Goal: Navigation & Orientation: Find specific page/section

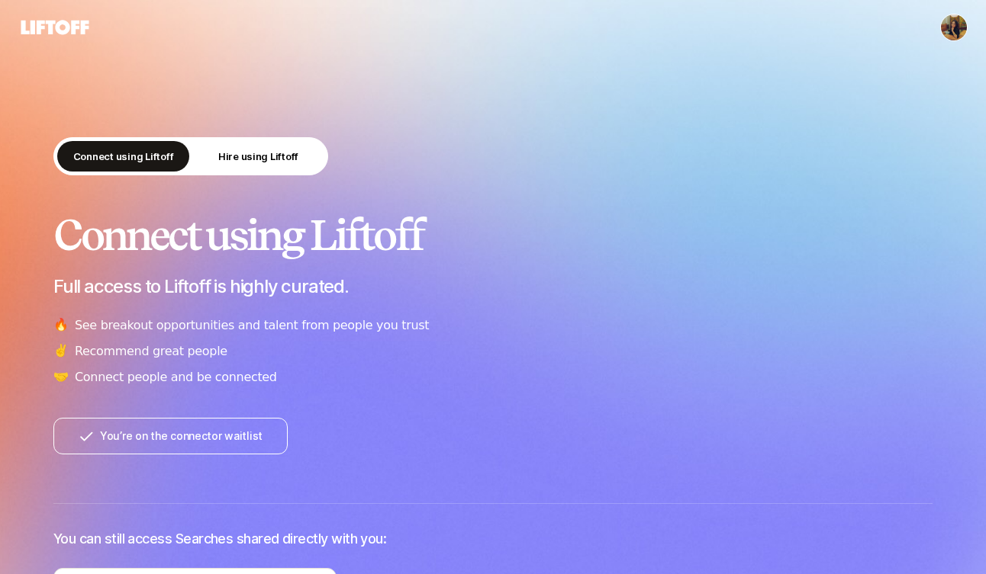
click at [212, 439] on button "You’re on the connector waitlist" at bounding box center [170, 436] width 234 height 37
click at [949, 34] on html "Connect using Liftoff Hire using Liftoff Connect using Liftoff Full access to L…" at bounding box center [493, 287] width 986 height 574
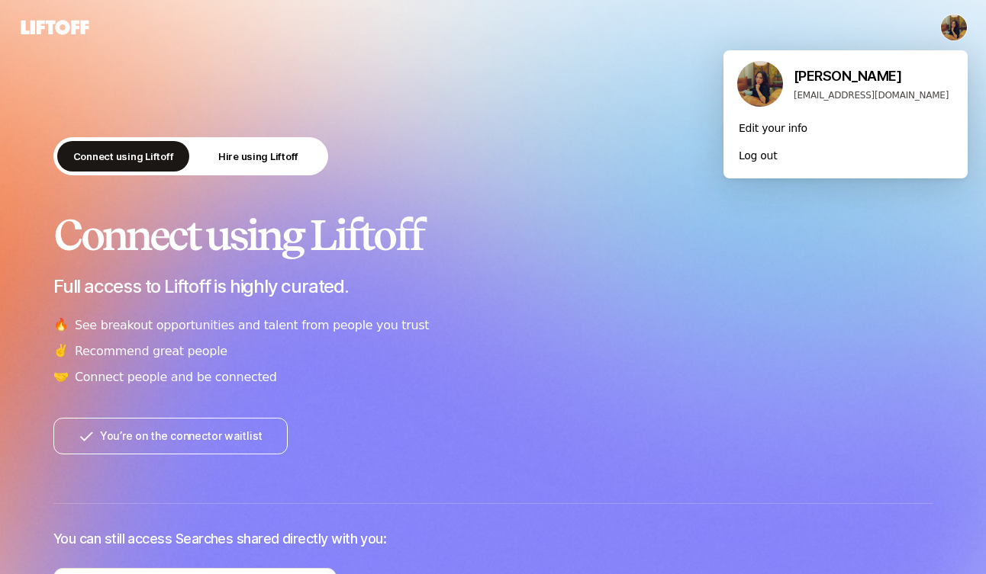
click at [359, 181] on html "Connect using Liftoff Hire using Liftoff Connect using Liftoff Full access to L…" at bounding box center [493, 287] width 986 height 574
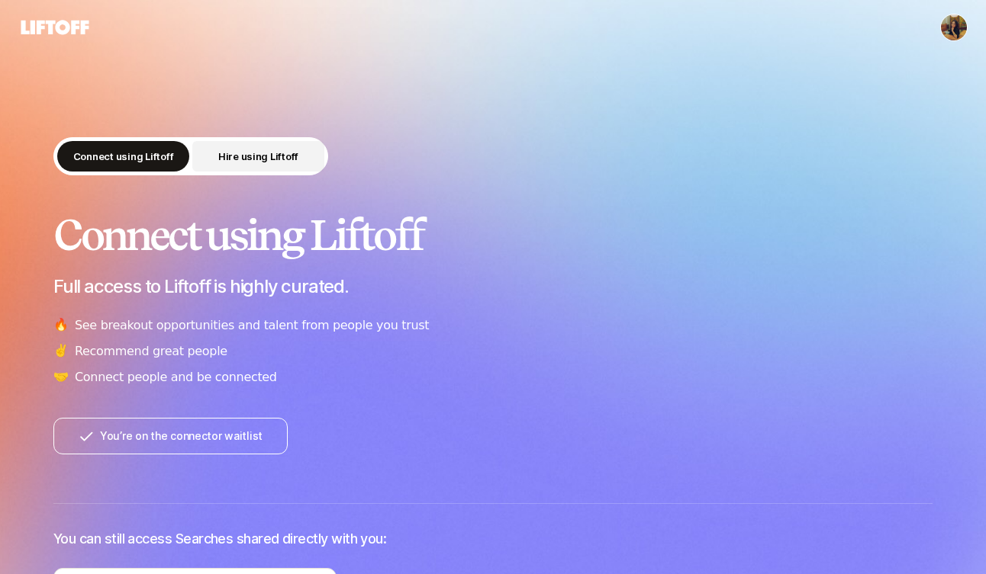
click at [284, 151] on p "Hire using Liftoff" at bounding box center [258, 156] width 80 height 15
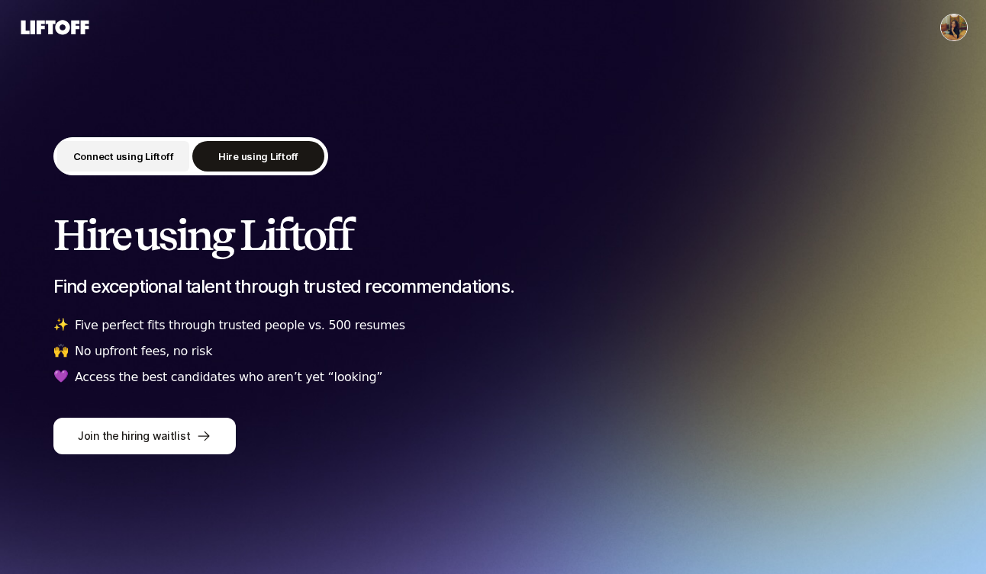
click at [159, 167] on button "Connect using Liftoff" at bounding box center [123, 156] width 132 height 31
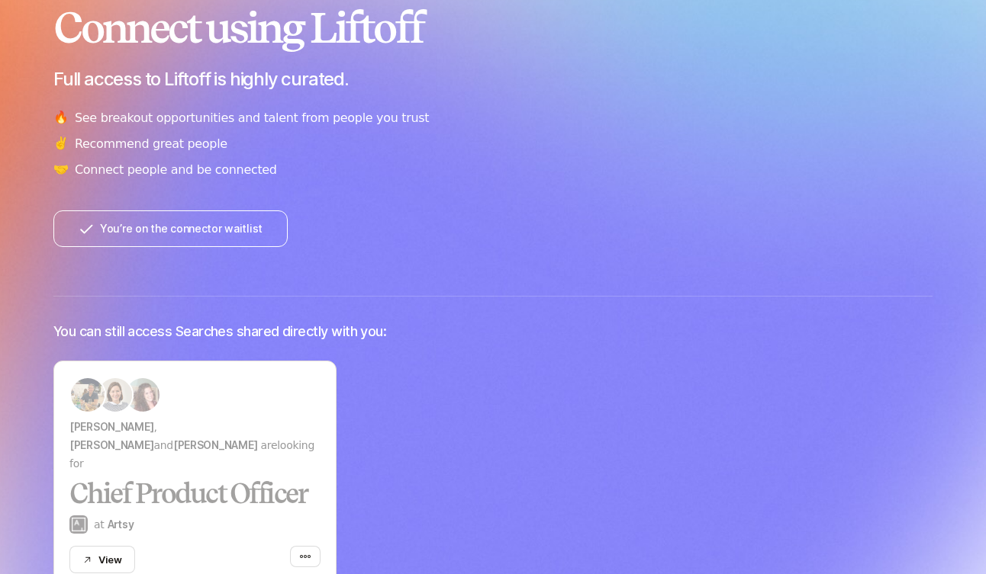
scroll to position [323, 0]
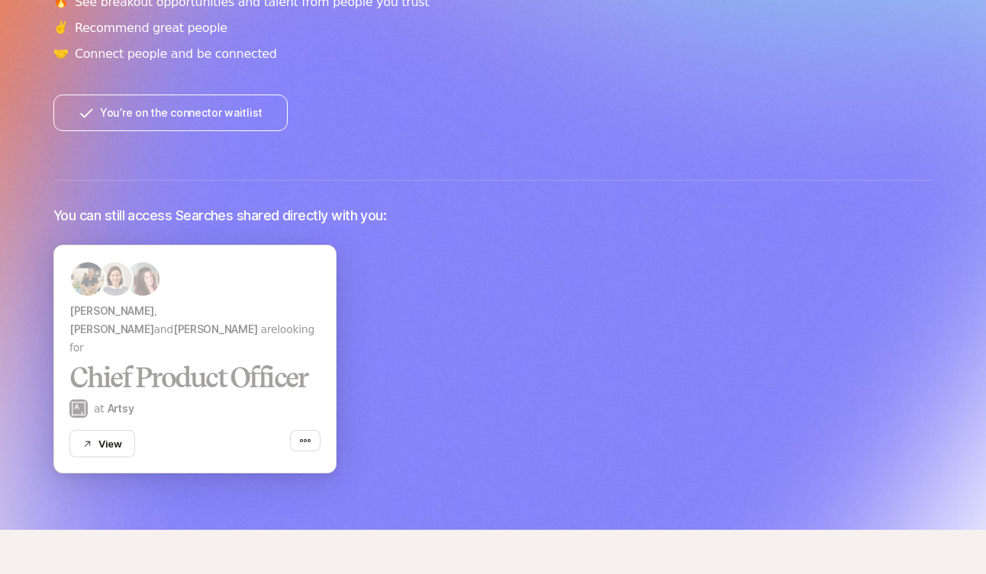
click at [183, 373] on div "[PERSON_NAME] , [PERSON_NAME] and [PERSON_NAME] are looking for Chief Product O…" at bounding box center [194, 359] width 251 height 197
